Goal: Task Accomplishment & Management: Manage account settings

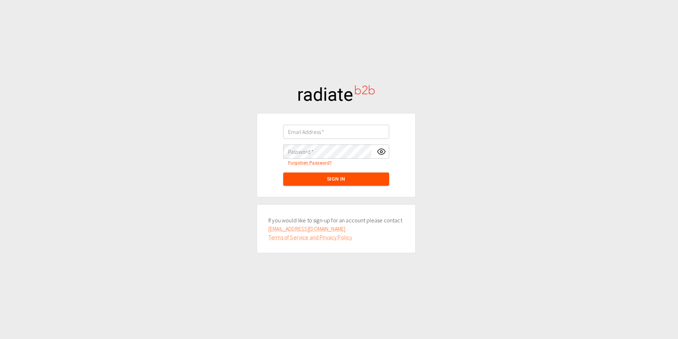
click at [300, 133] on input "Email Address   *" at bounding box center [336, 132] width 106 height 14
click at [246, 135] on div "Email Address   * Email Address   * Password   * Password   * Forgotten Passwor…" at bounding box center [339, 169] width 678 height 339
